Goal: Navigation & Orientation: Go to known website

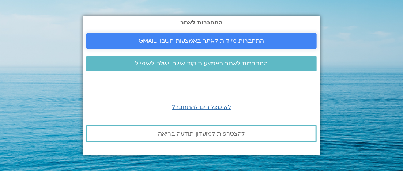
click at [188, 38] on span "התחברות מיידית לאתר באמצעות חשבון GMAIL" at bounding box center [201, 41] width 125 height 7
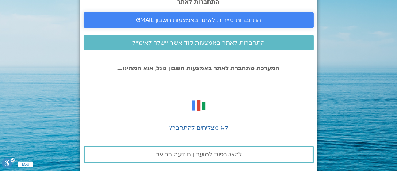
click at [172, 20] on span "התחברות מיידית לאתר באמצעות חשבון GMAIL" at bounding box center [198, 20] width 125 height 7
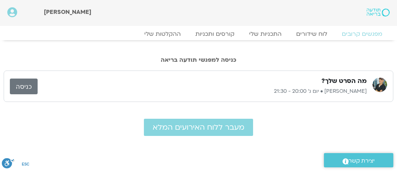
click at [23, 83] on link "כניסה" at bounding box center [24, 87] width 28 height 16
